Goal: Information Seeking & Learning: Learn about a topic

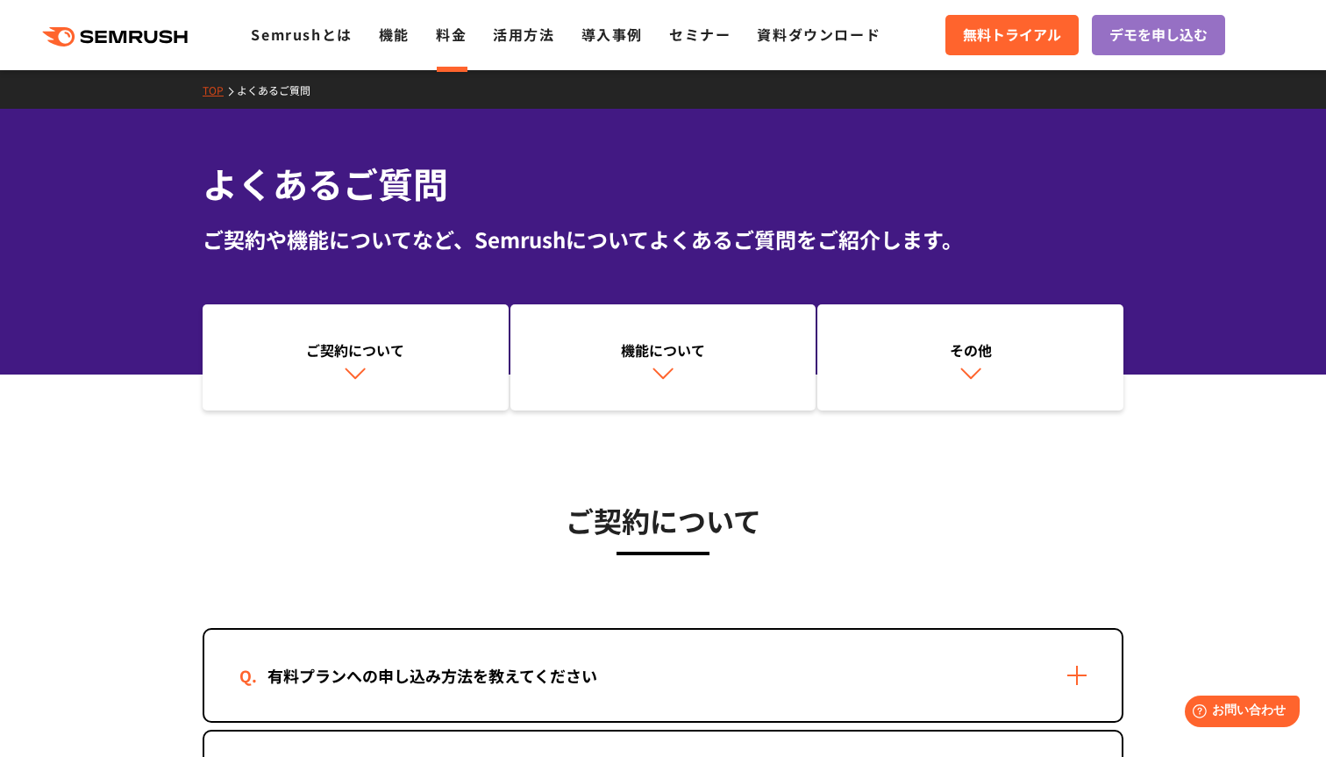
click at [460, 39] on link "料金" at bounding box center [451, 34] width 31 height 21
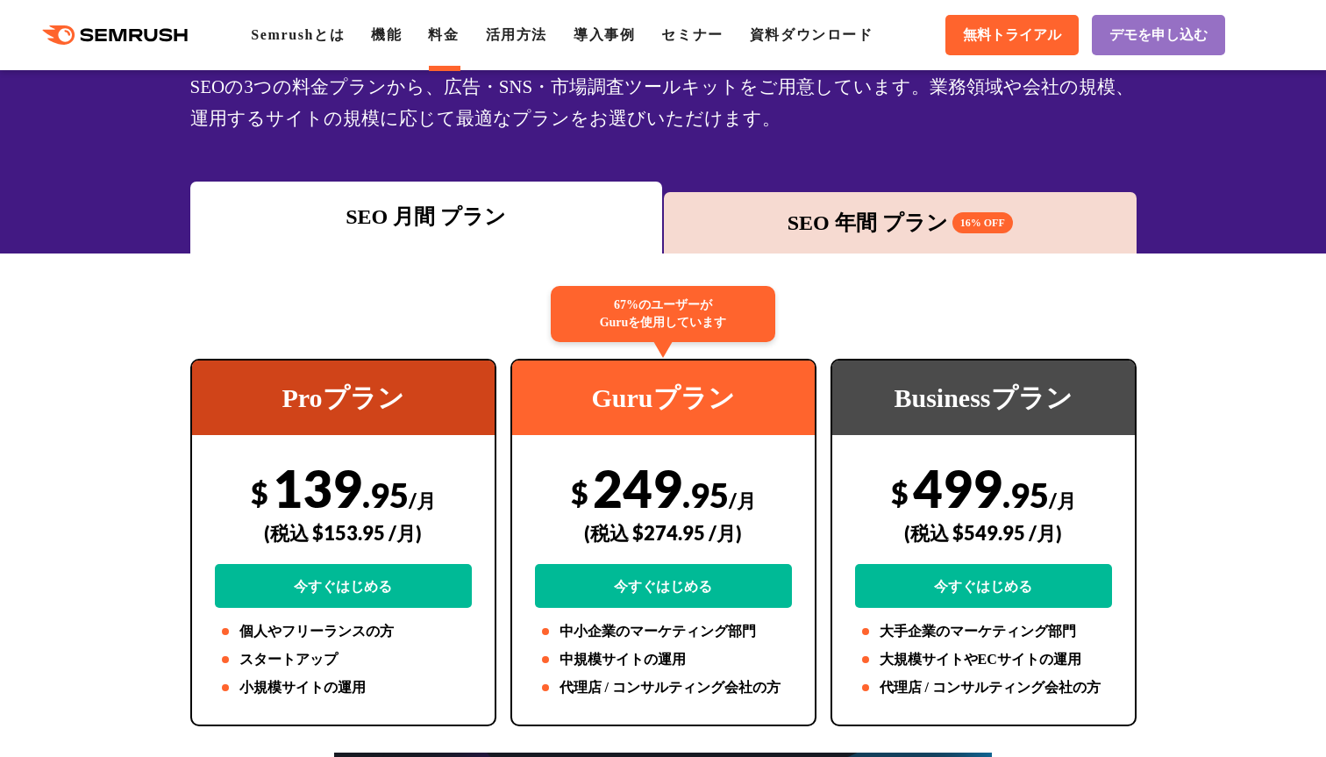
scroll to position [147, 0]
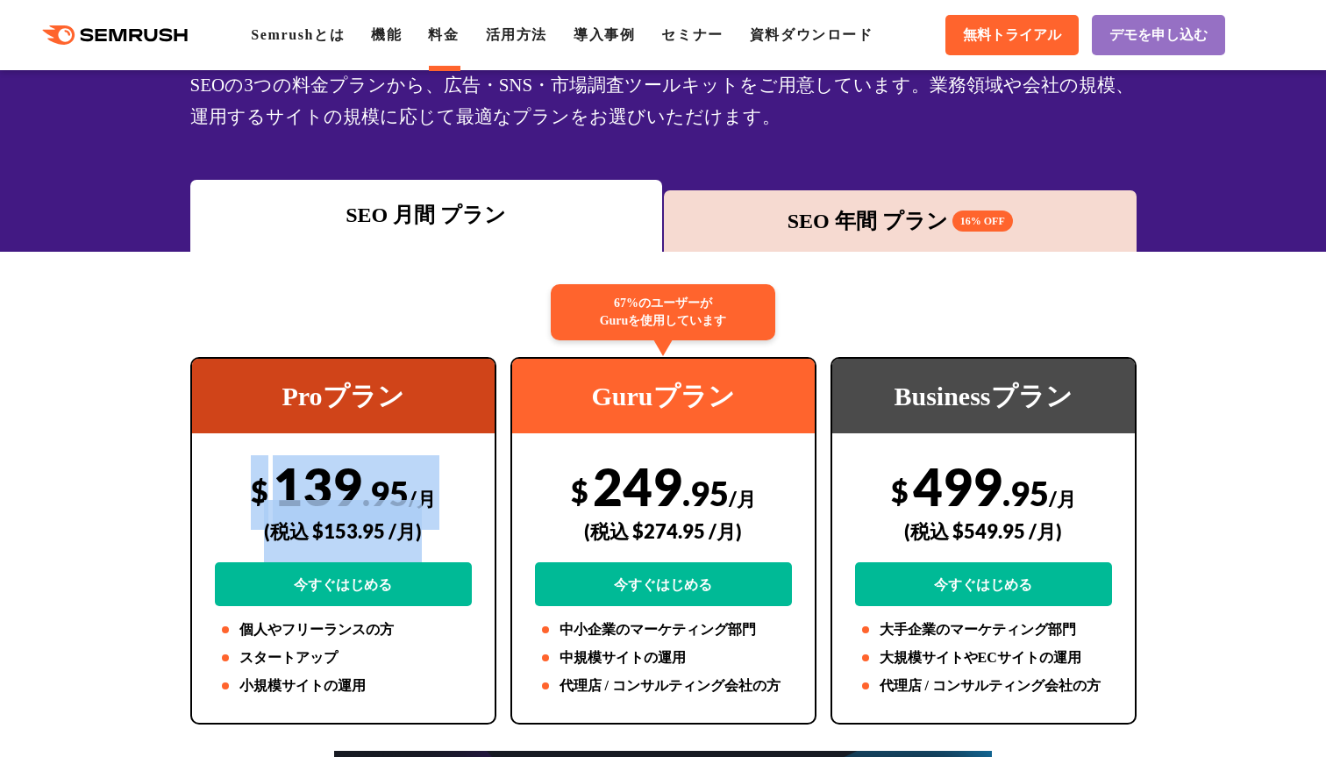
drag, startPoint x: 429, startPoint y: 536, endPoint x: 246, endPoint y: 475, distance: 193.0
click at [246, 475] on div "$ 139 .95 /月 (税込 $153.95 /月) 今すぐはじめる" at bounding box center [343, 530] width 257 height 151
